Goal: Information Seeking & Learning: Learn about a topic

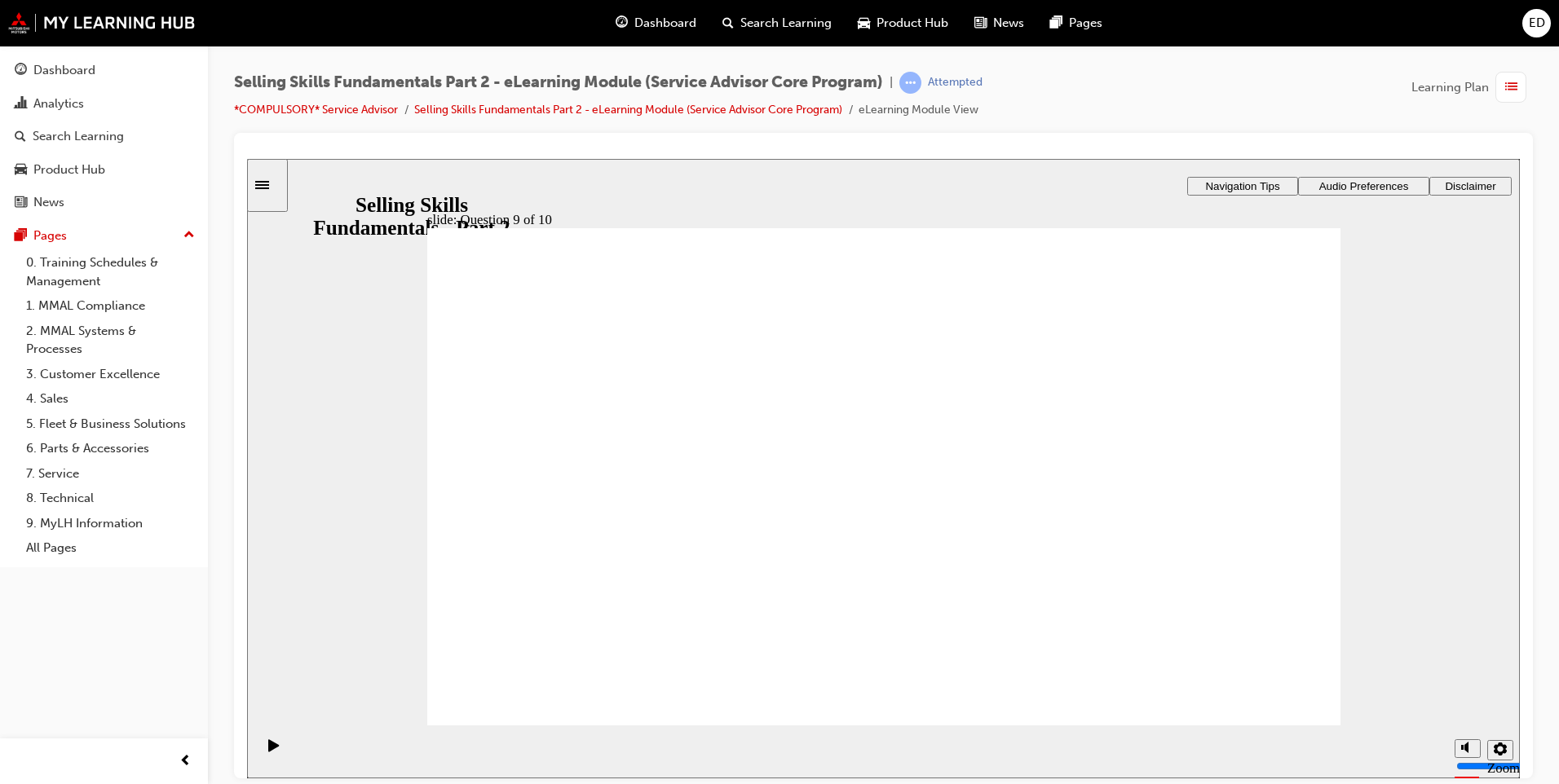
radio input "true"
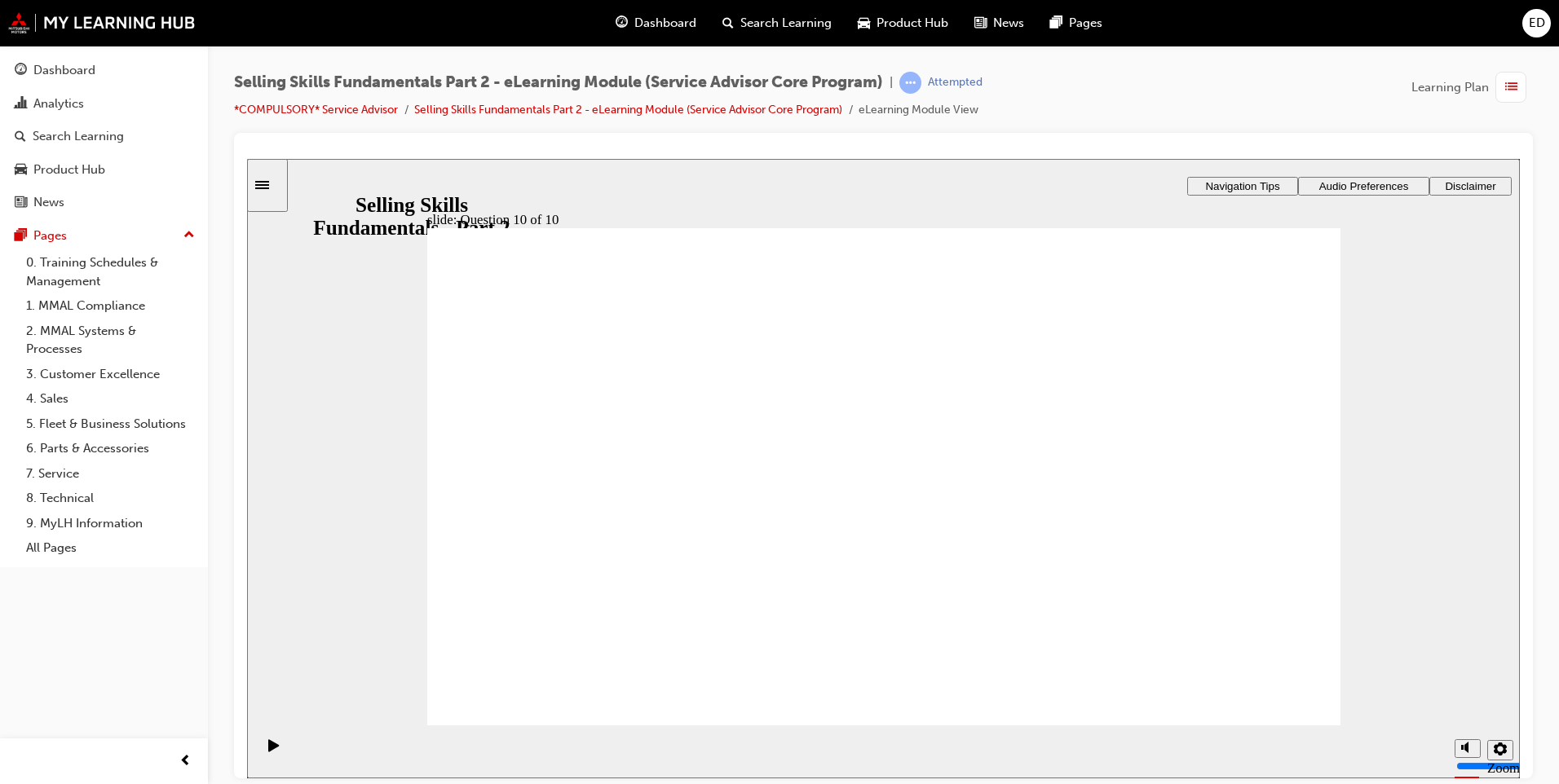
drag, startPoint x: 1254, startPoint y: 692, endPoint x: 1248, endPoint y: 699, distance: 9.2
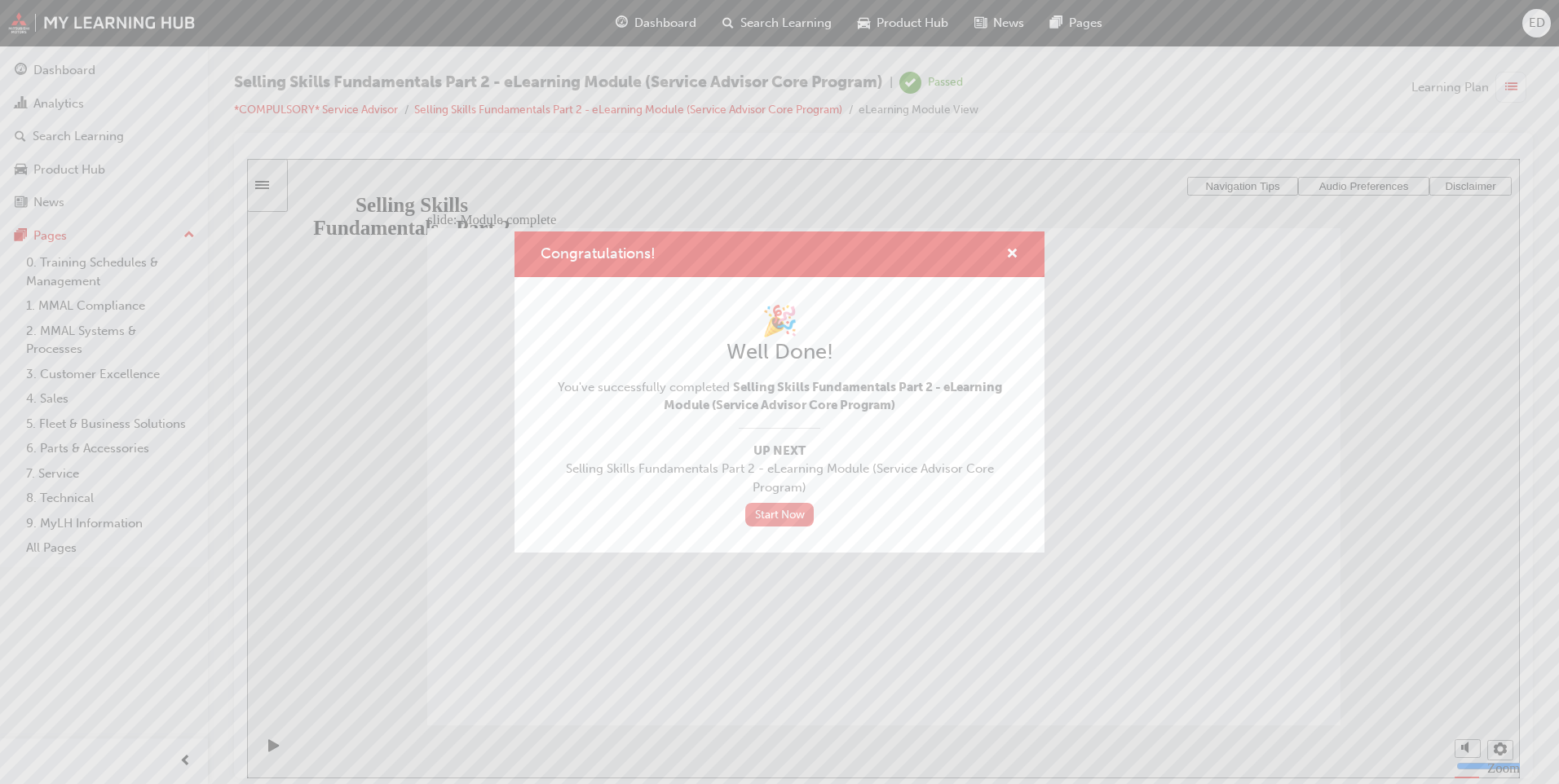
click at [796, 518] on link "Start Now" at bounding box center [779, 514] width 68 height 23
click at [792, 507] on link "Start Now" at bounding box center [779, 514] width 68 height 23
click at [791, 508] on link "Start Now" at bounding box center [779, 514] width 68 height 23
click at [1012, 254] on span "cross-icon" at bounding box center [1013, 255] width 12 height 15
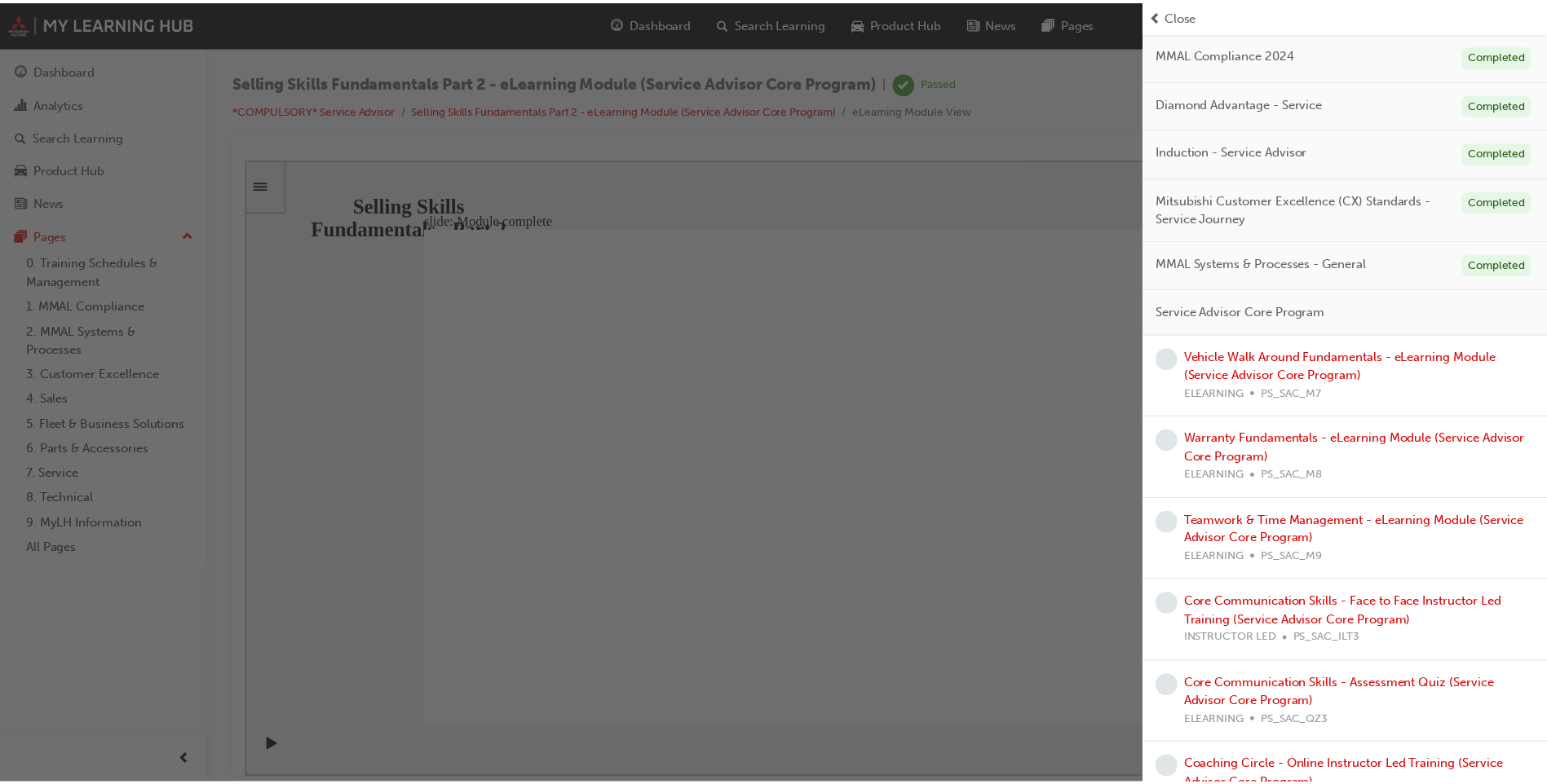
scroll to position [245, 0]
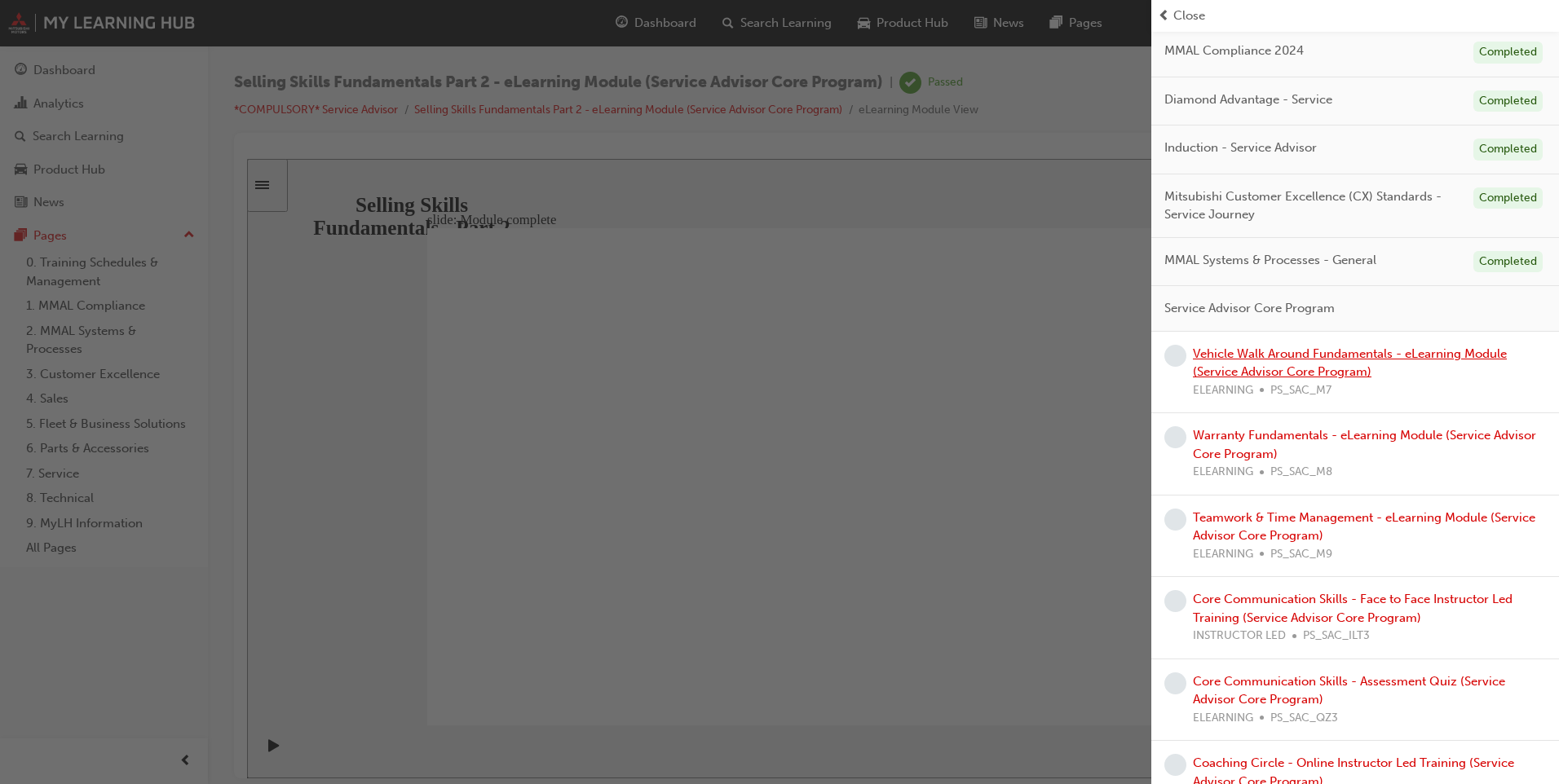
click at [1319, 357] on link "Vehicle Walk Around Fundamentals - eLearning Module (Service Advisor Core Progr…" at bounding box center [1350, 363] width 314 height 34
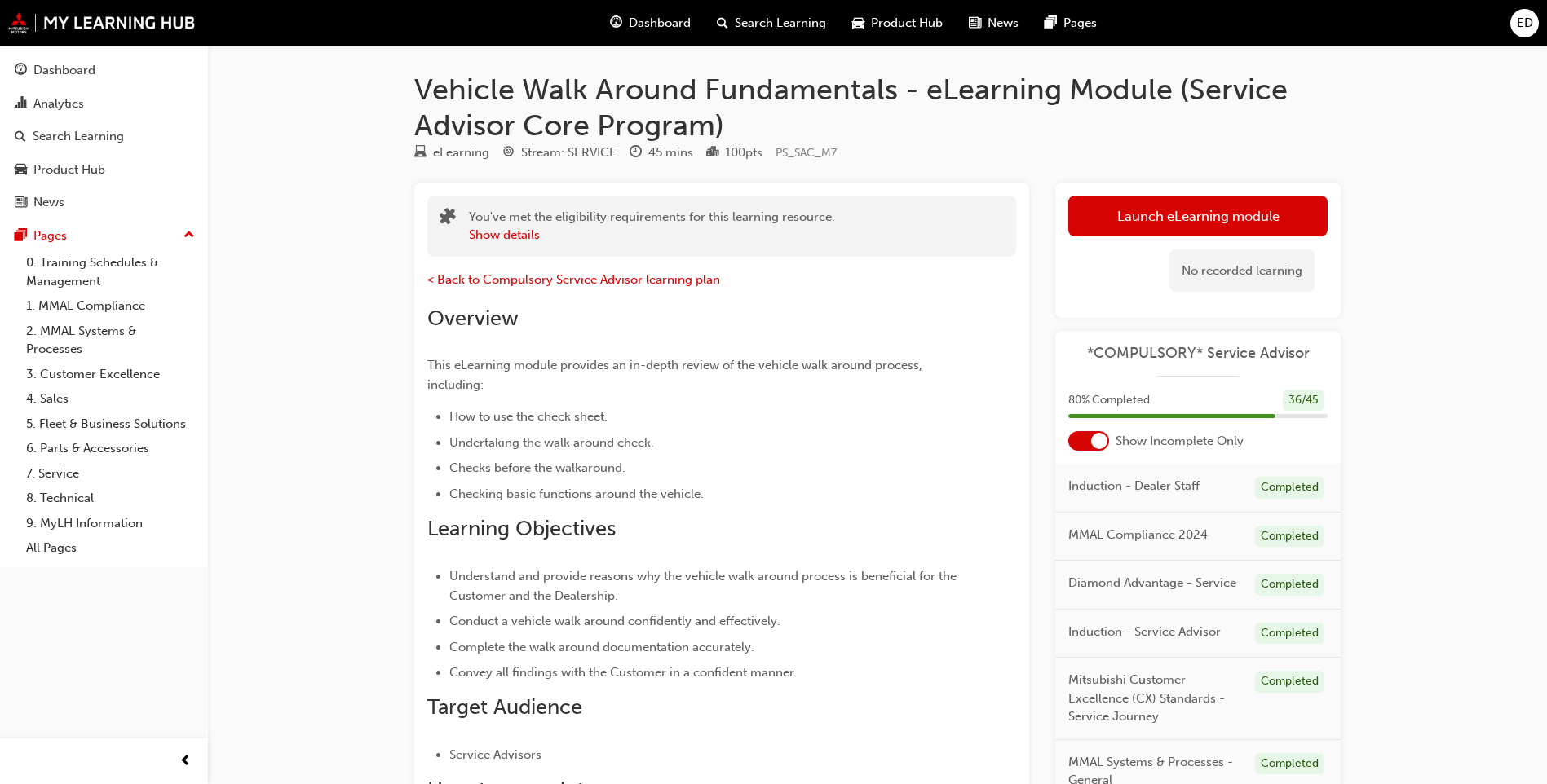
click at [155, 86] on button "Dashboard Analytics Search Learning Product Hub News Pages" at bounding box center [104, 136] width 195 height 169
click at [146, 70] on div "Dashboard" at bounding box center [104, 71] width 179 height 21
